Goal: Transaction & Acquisition: Book appointment/travel/reservation

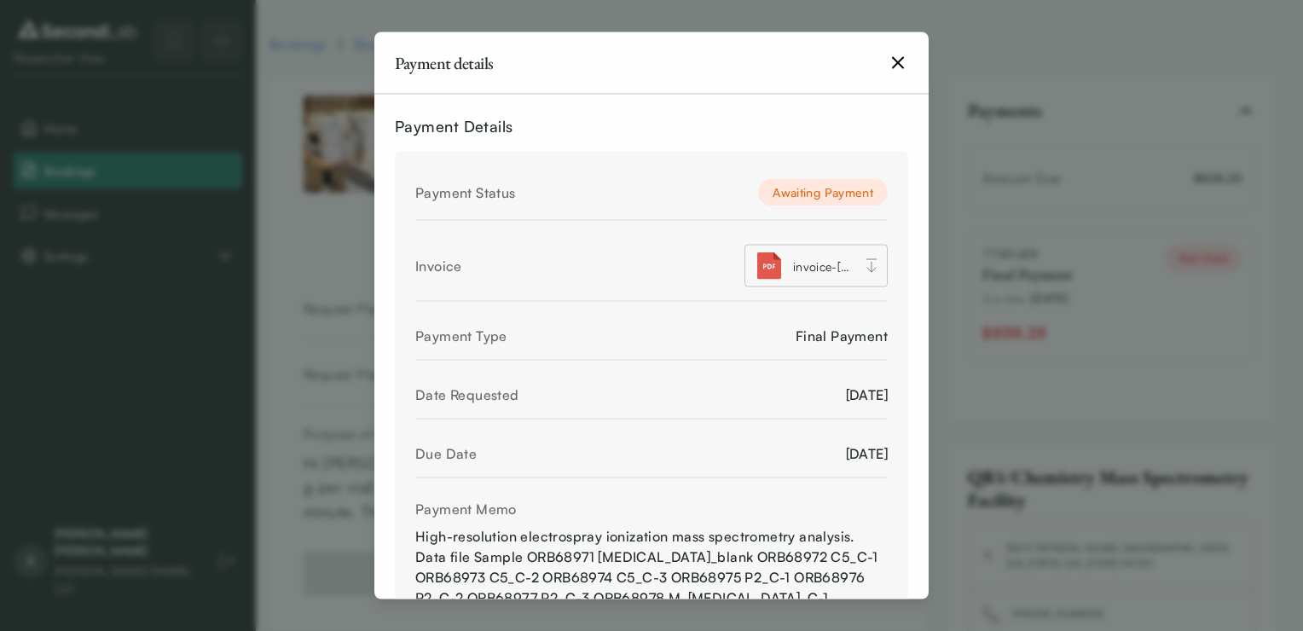
click at [892, 58] on icon "button" at bounding box center [898, 63] width 20 height 20
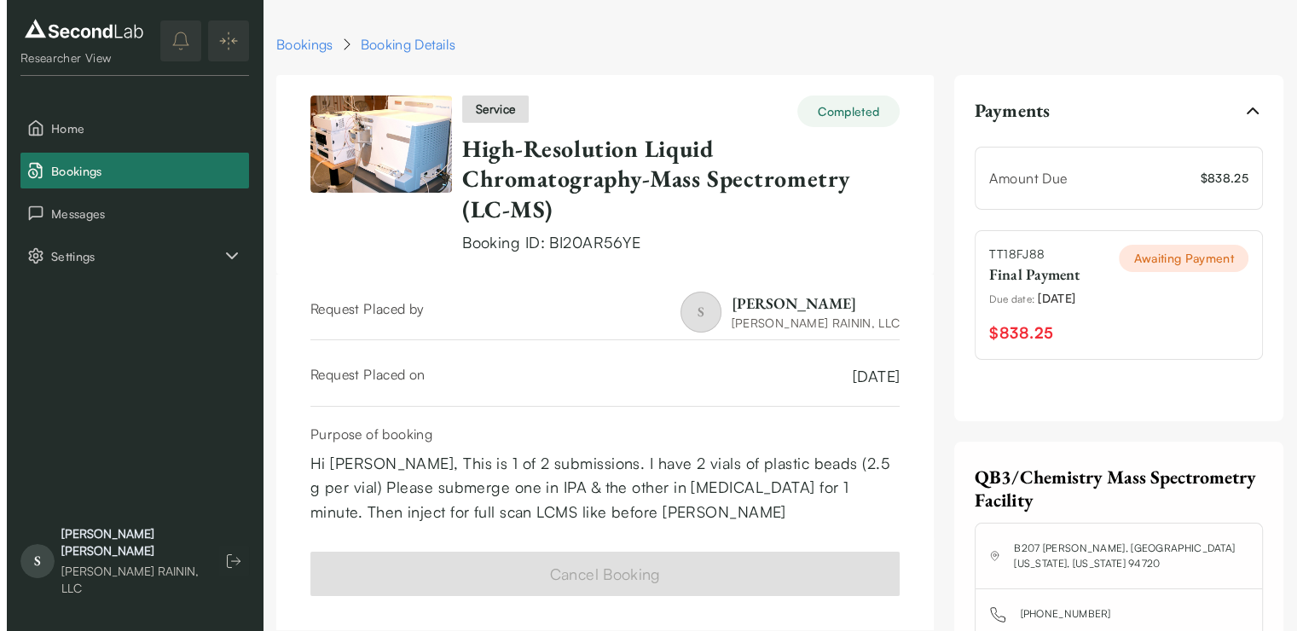
scroll to position [242, 0]
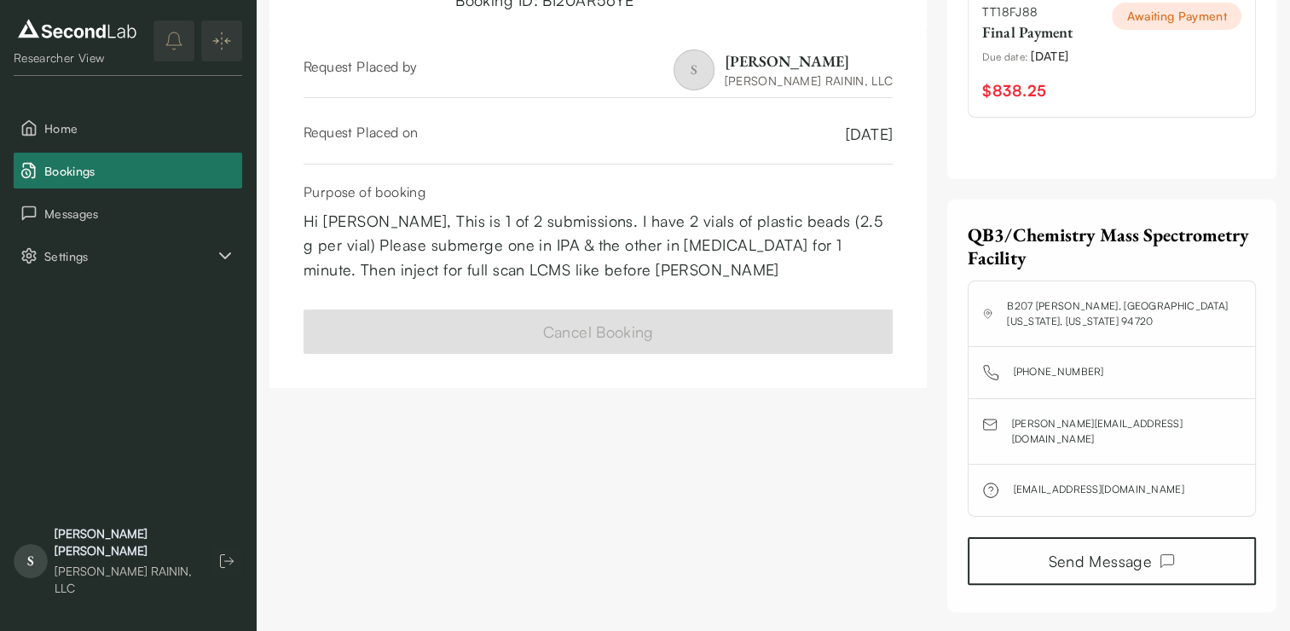
click at [1154, 88] on div "Awaiting Payment" at bounding box center [1177, 53] width 130 height 101
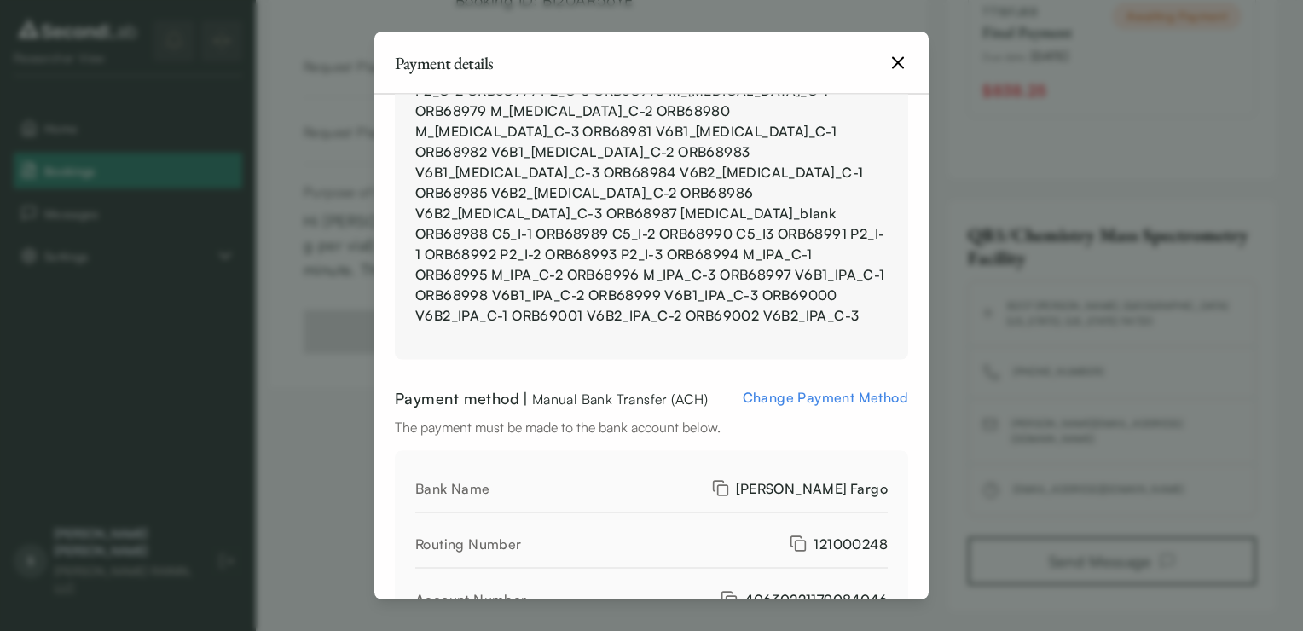
scroll to position [517, 0]
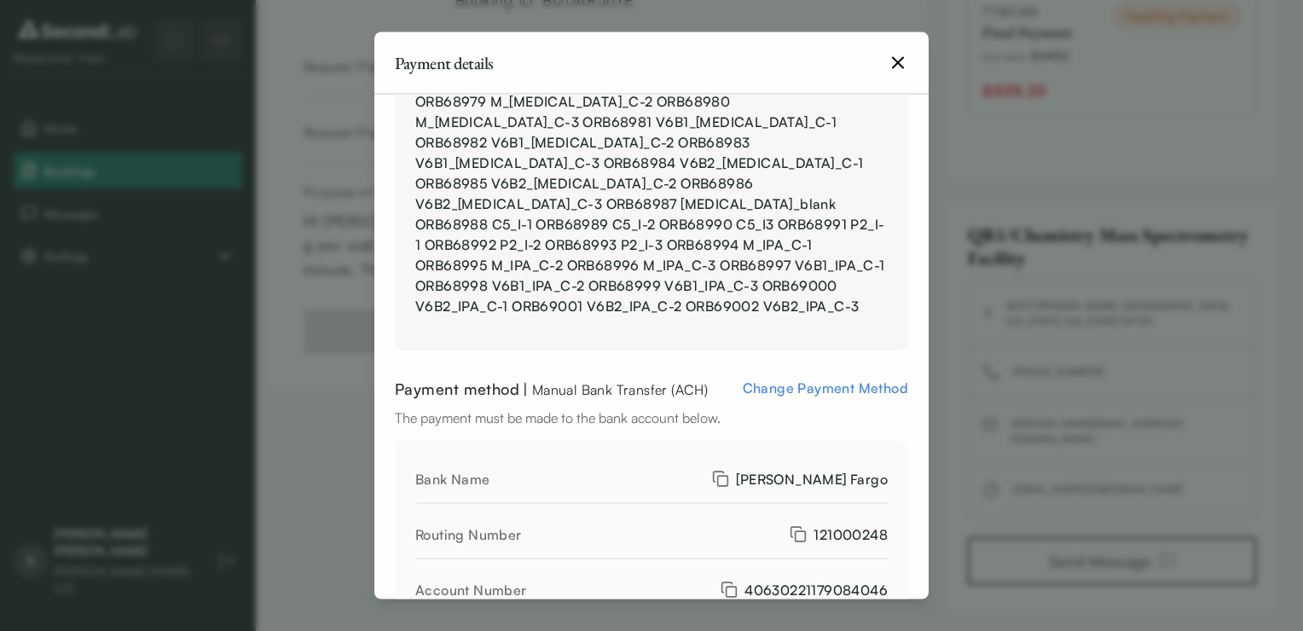
click at [777, 379] on span "Change Payment Method" at bounding box center [825, 387] width 165 height 17
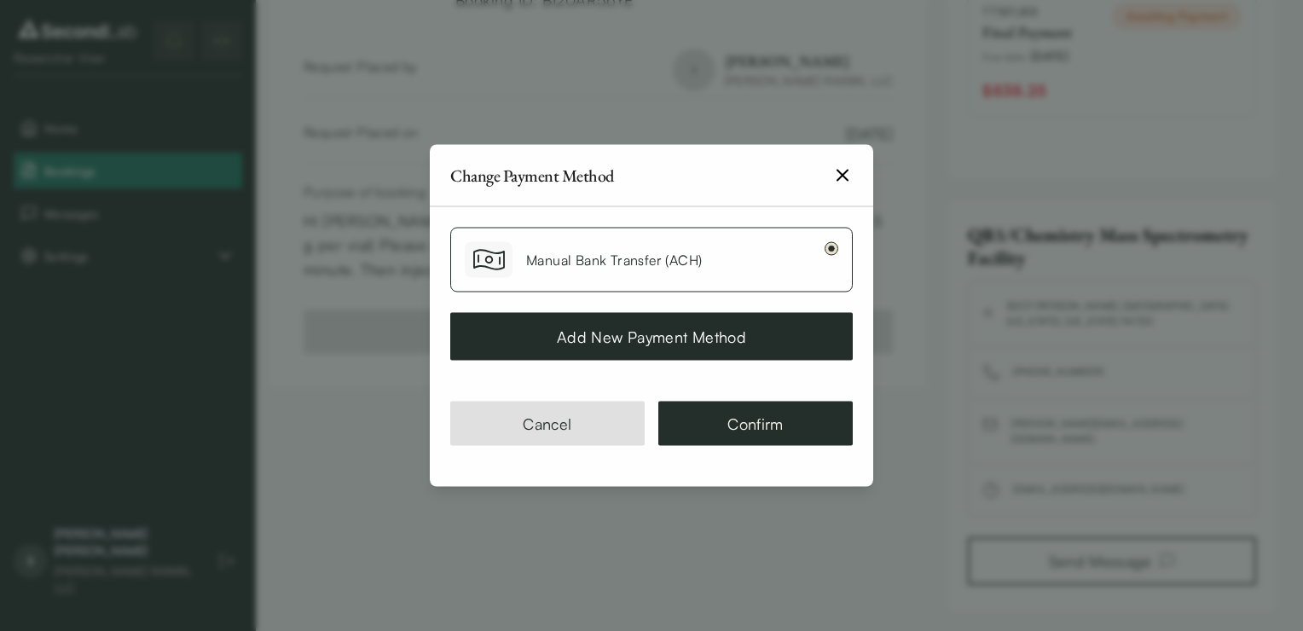
click at [767, 344] on button "Add New Payment Method" at bounding box center [651, 337] width 402 height 48
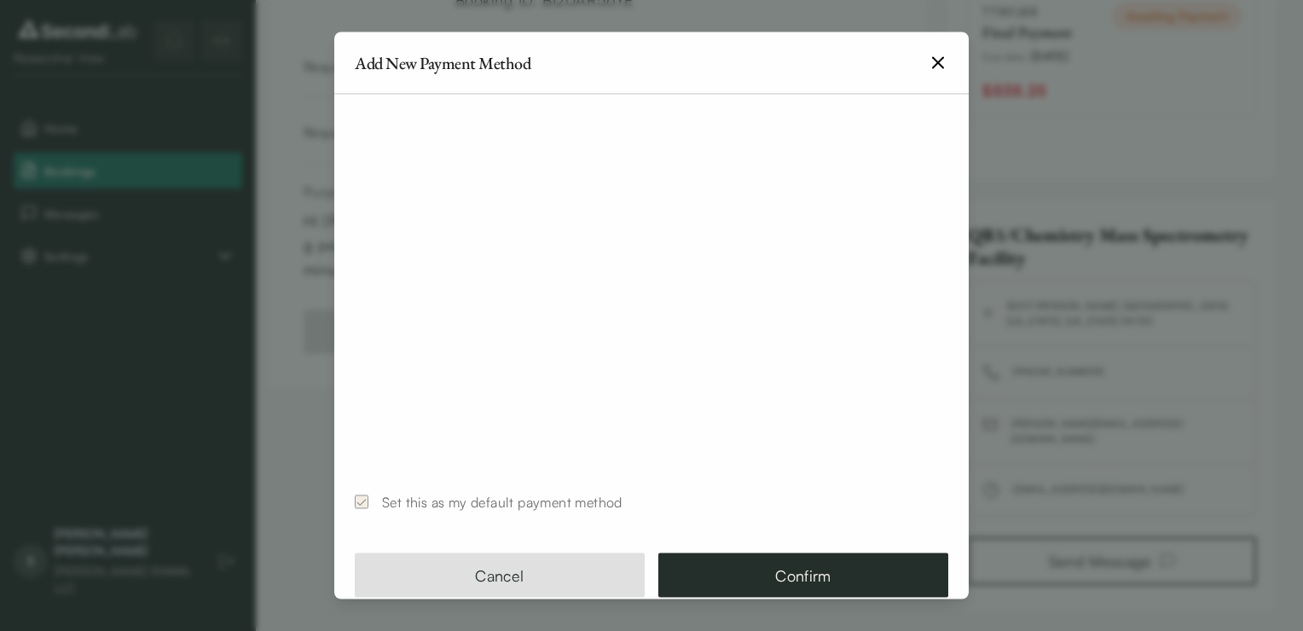
scroll to position [38, 0]
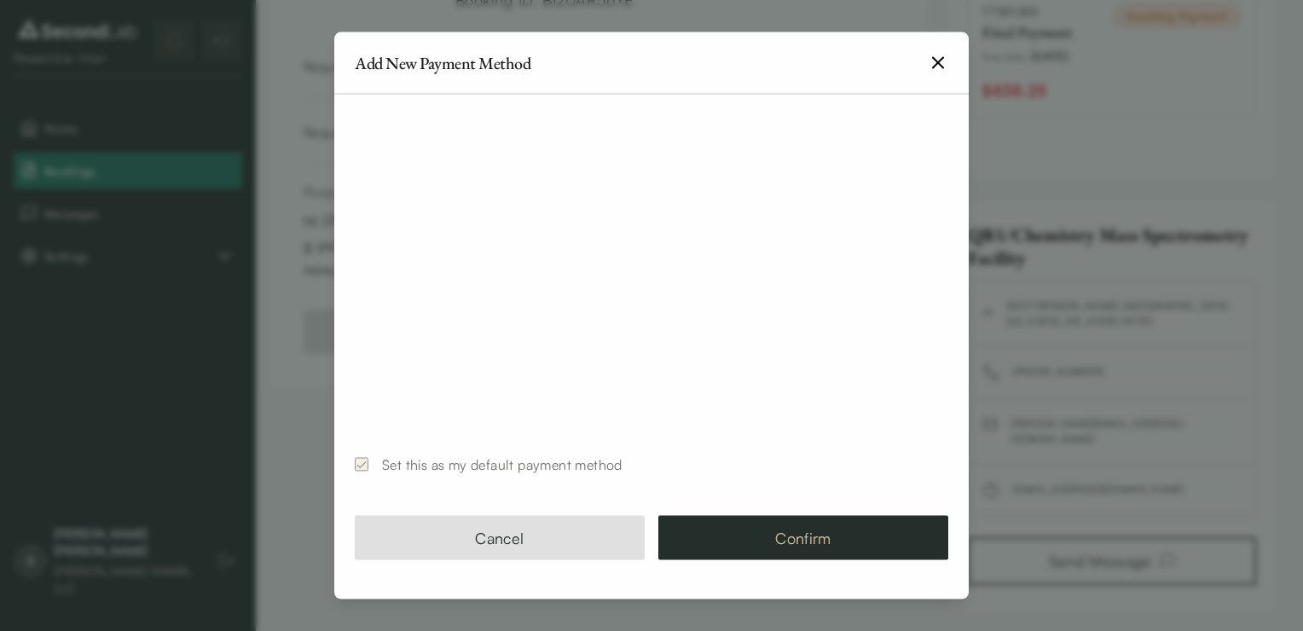
click at [758, 529] on button "Confirm" at bounding box center [803, 537] width 290 height 44
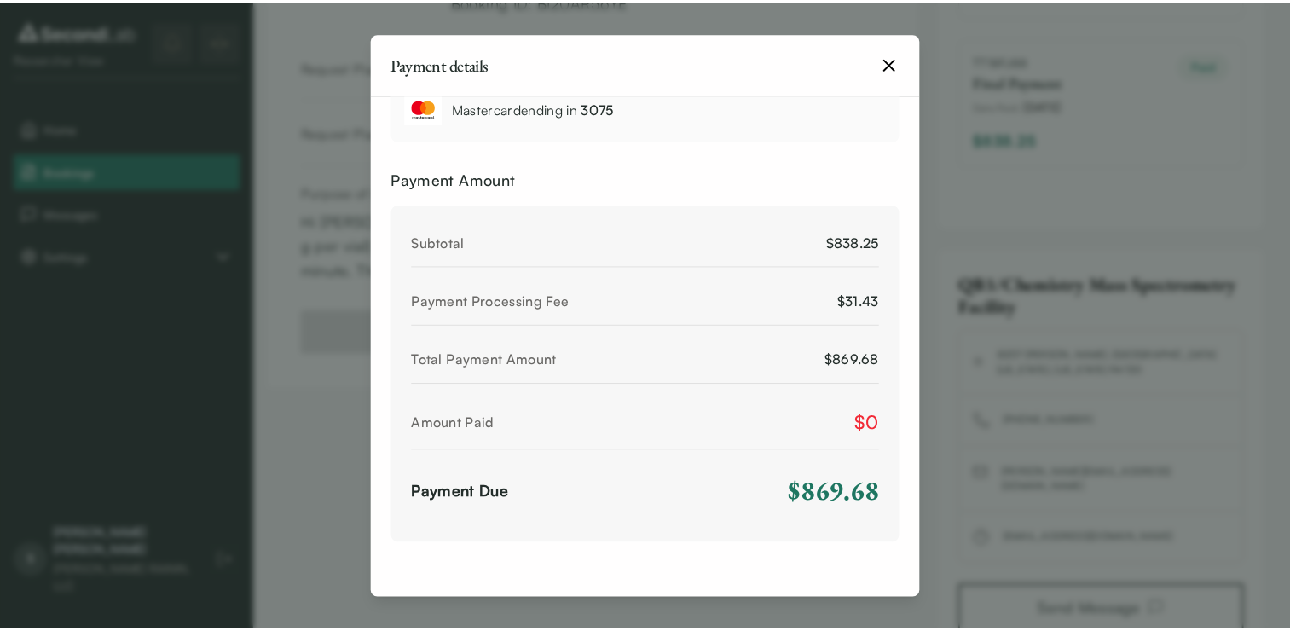
scroll to position [856, 0]
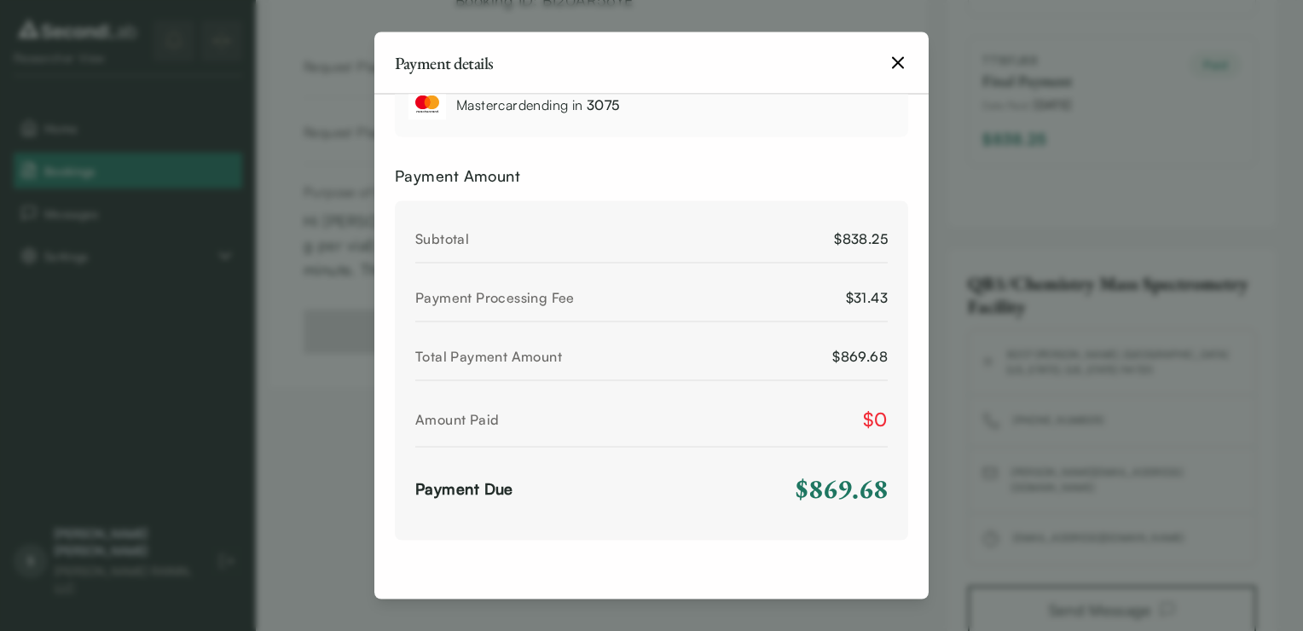
click at [894, 63] on icon "button" at bounding box center [898, 63] width 20 height 20
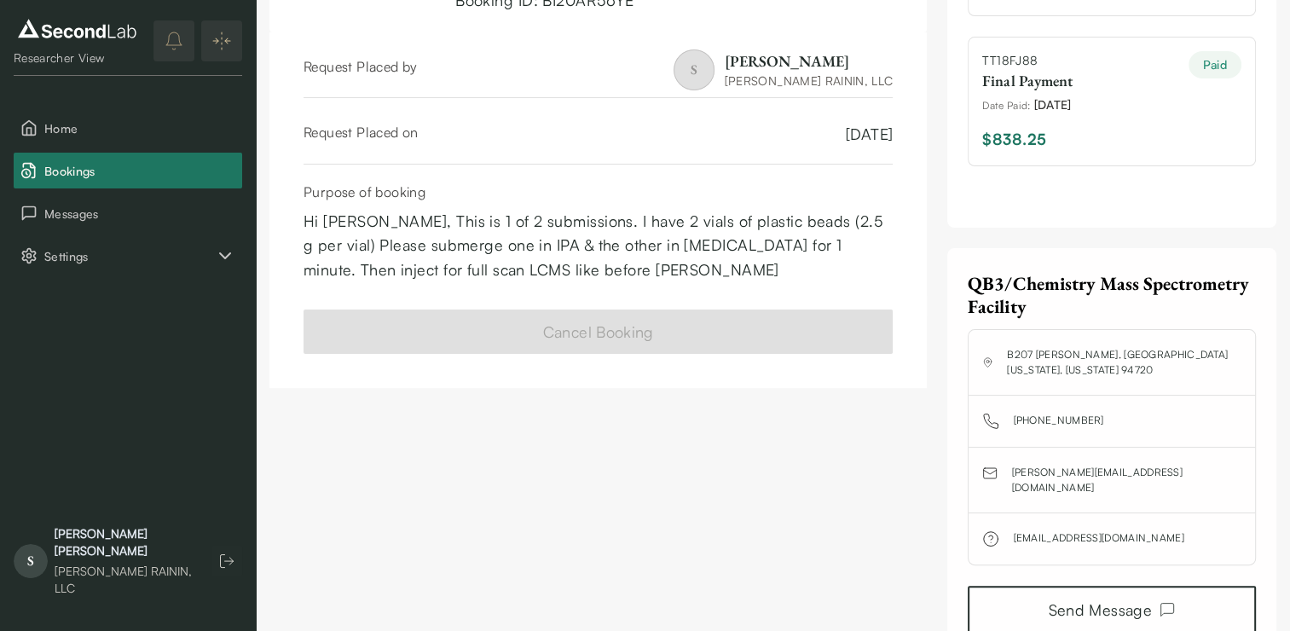
drag, startPoint x: 894, startPoint y: 63, endPoint x: 798, endPoint y: 482, distance: 429.4
click at [798, 482] on div "service Completed High-Resolution Liquid Chromatography-Mass Spectrometry (LC-M…" at bounding box center [597, 247] width 657 height 828
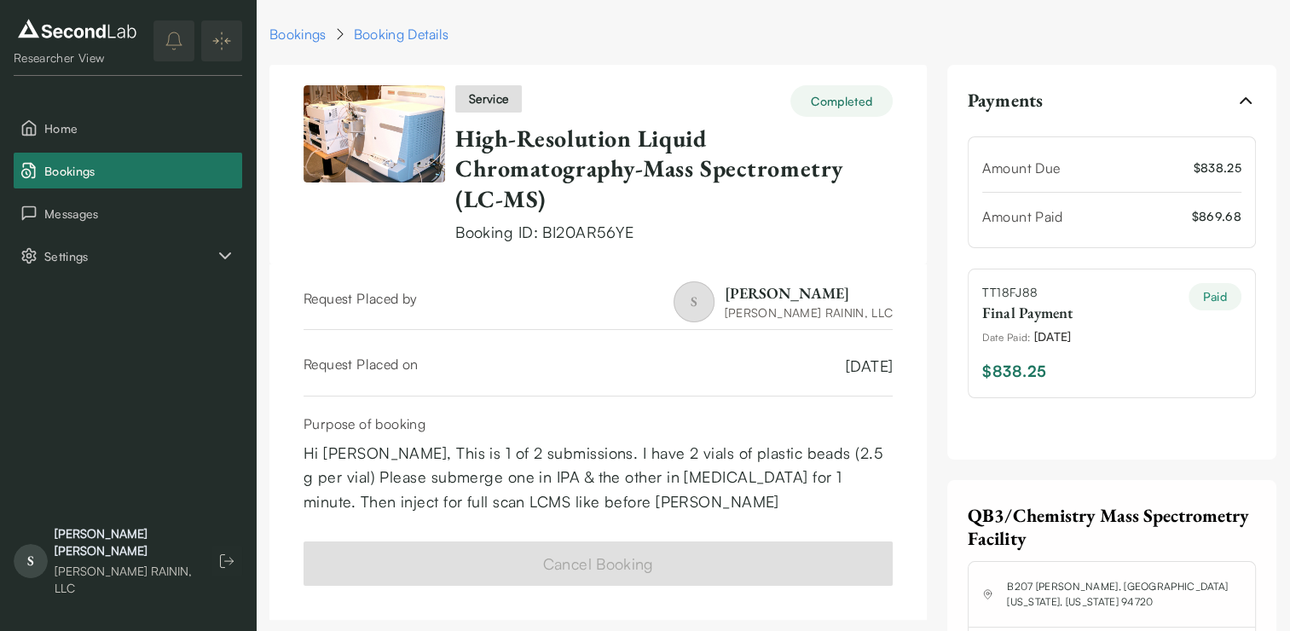
scroll to position [0, 0]
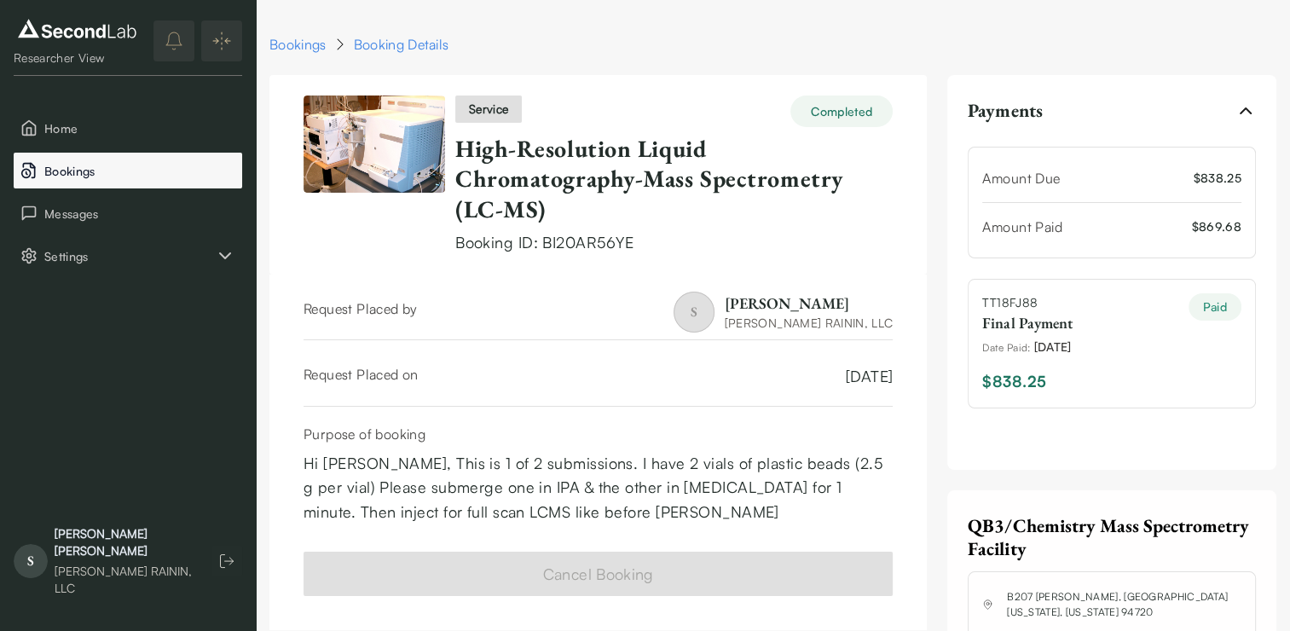
drag, startPoint x: 130, startPoint y: 175, endPoint x: 112, endPoint y: 171, distance: 18.4
click at [62, 172] on span "Bookings" at bounding box center [139, 171] width 191 height 18
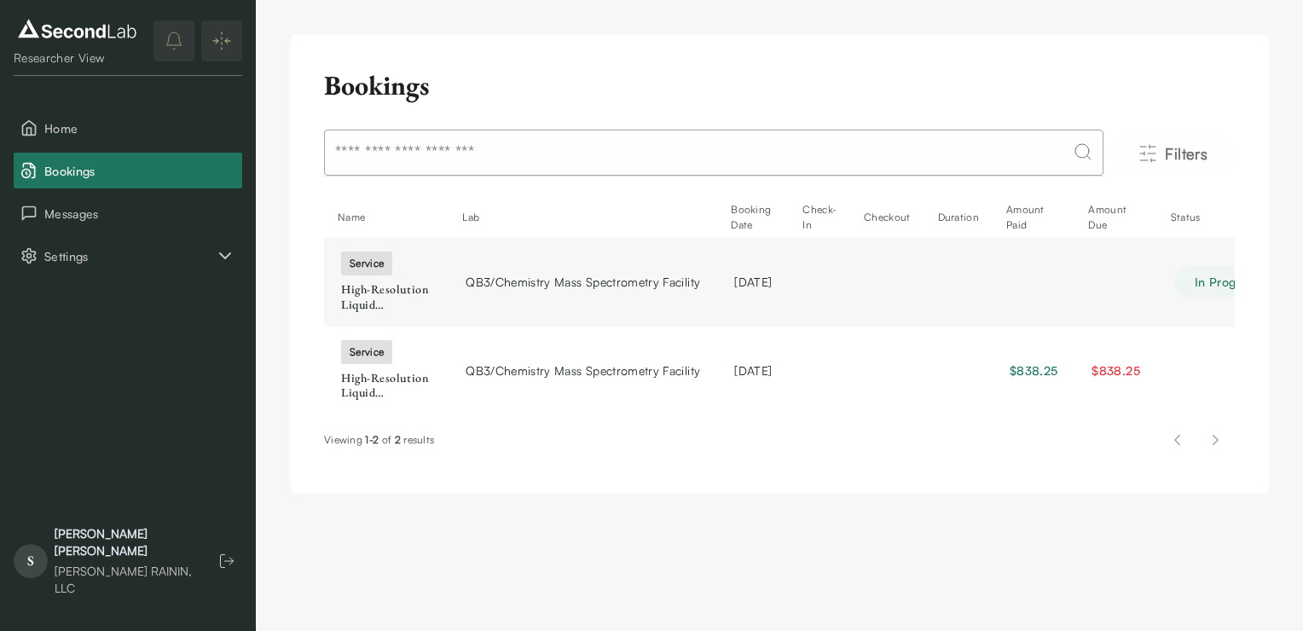
drag, startPoint x: 62, startPoint y: 172, endPoint x: 485, endPoint y: 534, distance: 556.4
click at [485, 528] on div "Bookings Filters Name Lab Booking Date Check-In Checkout Duration Amount Paid A…" at bounding box center [779, 264] width 1047 height 528
click at [974, 373] on td at bounding box center [958, 371] width 68 height 88
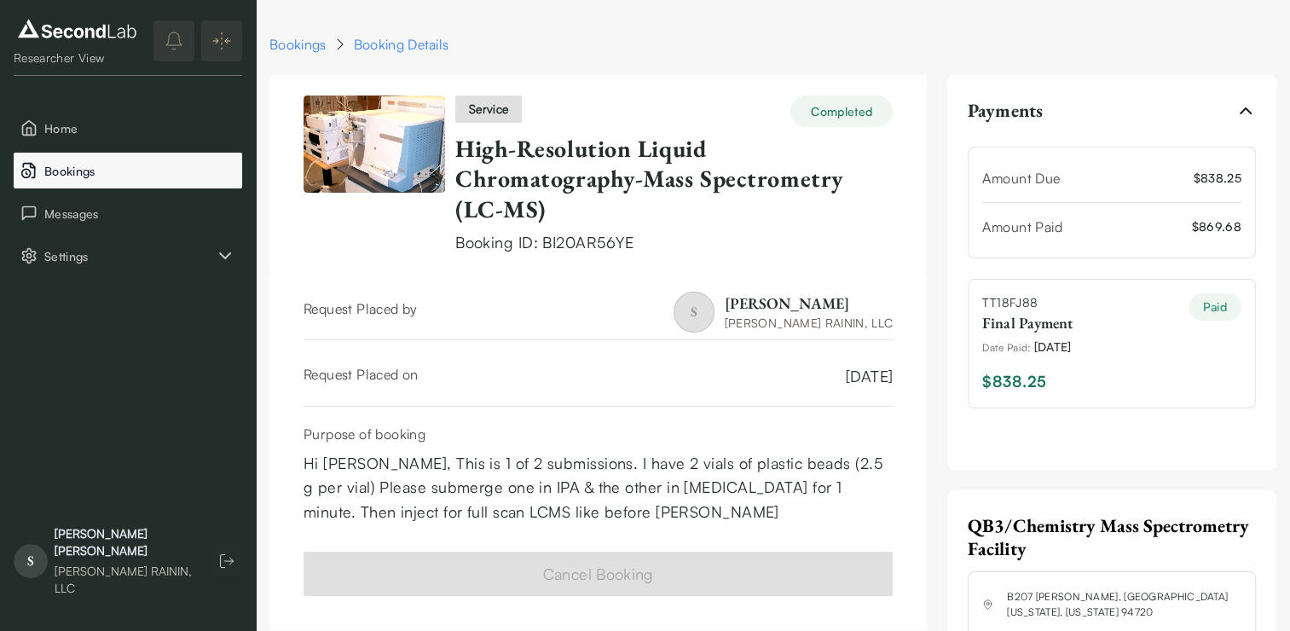
click at [184, 178] on span "Bookings" at bounding box center [139, 171] width 191 height 18
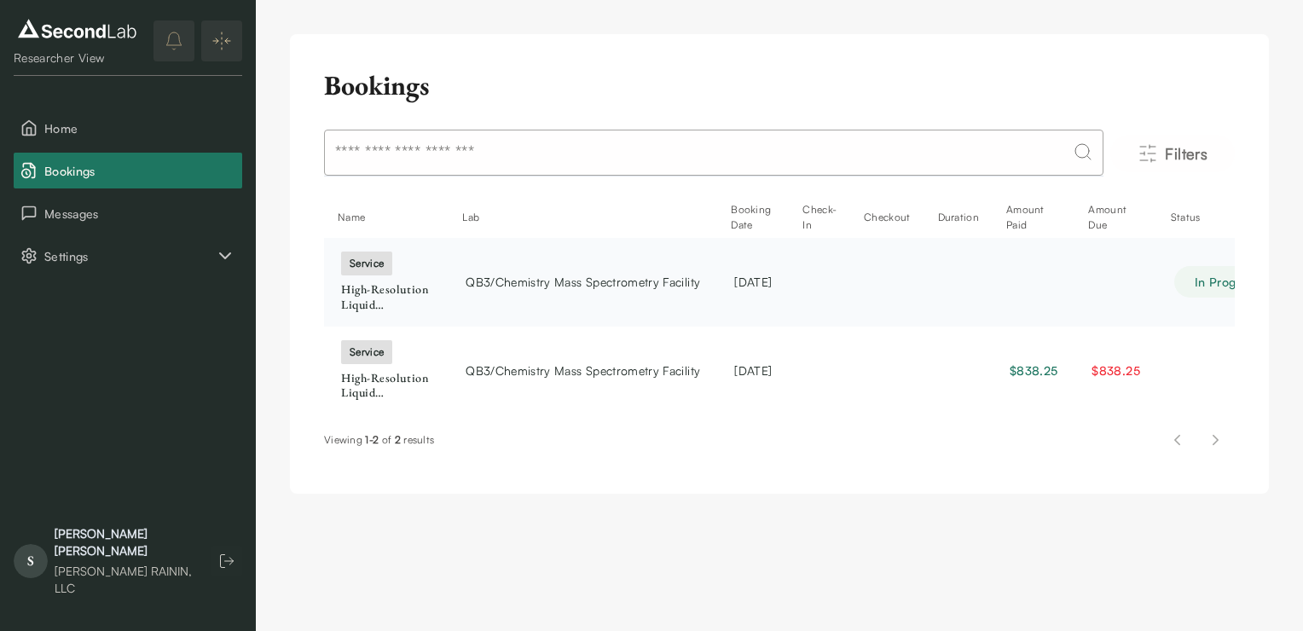
click at [789, 286] on td "[DATE]" at bounding box center [753, 282] width 72 height 88
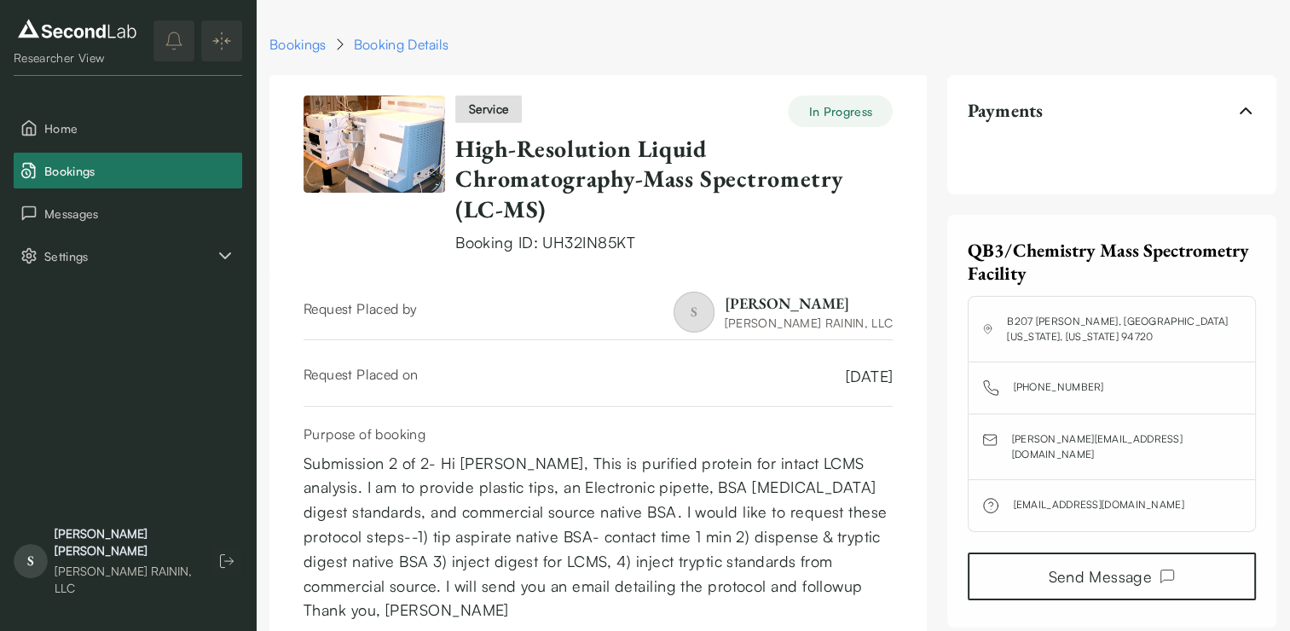
scroll to position [107, 0]
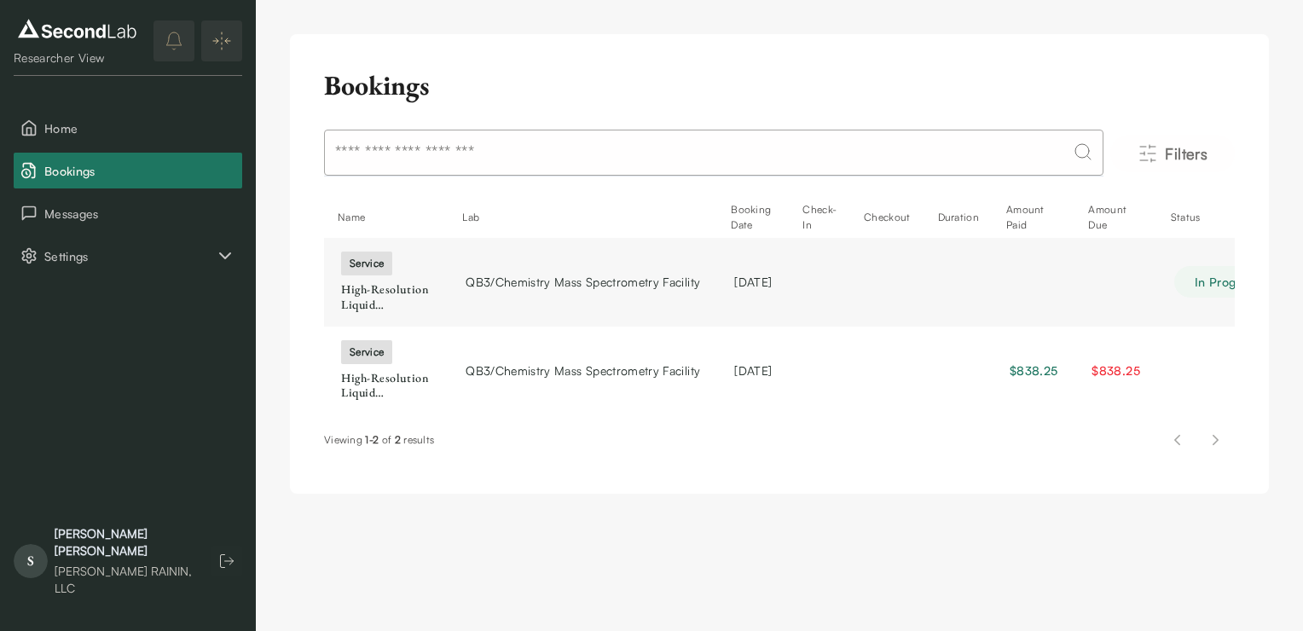
scroll to position [0, 95]
